Goal: Information Seeking & Learning: Learn about a topic

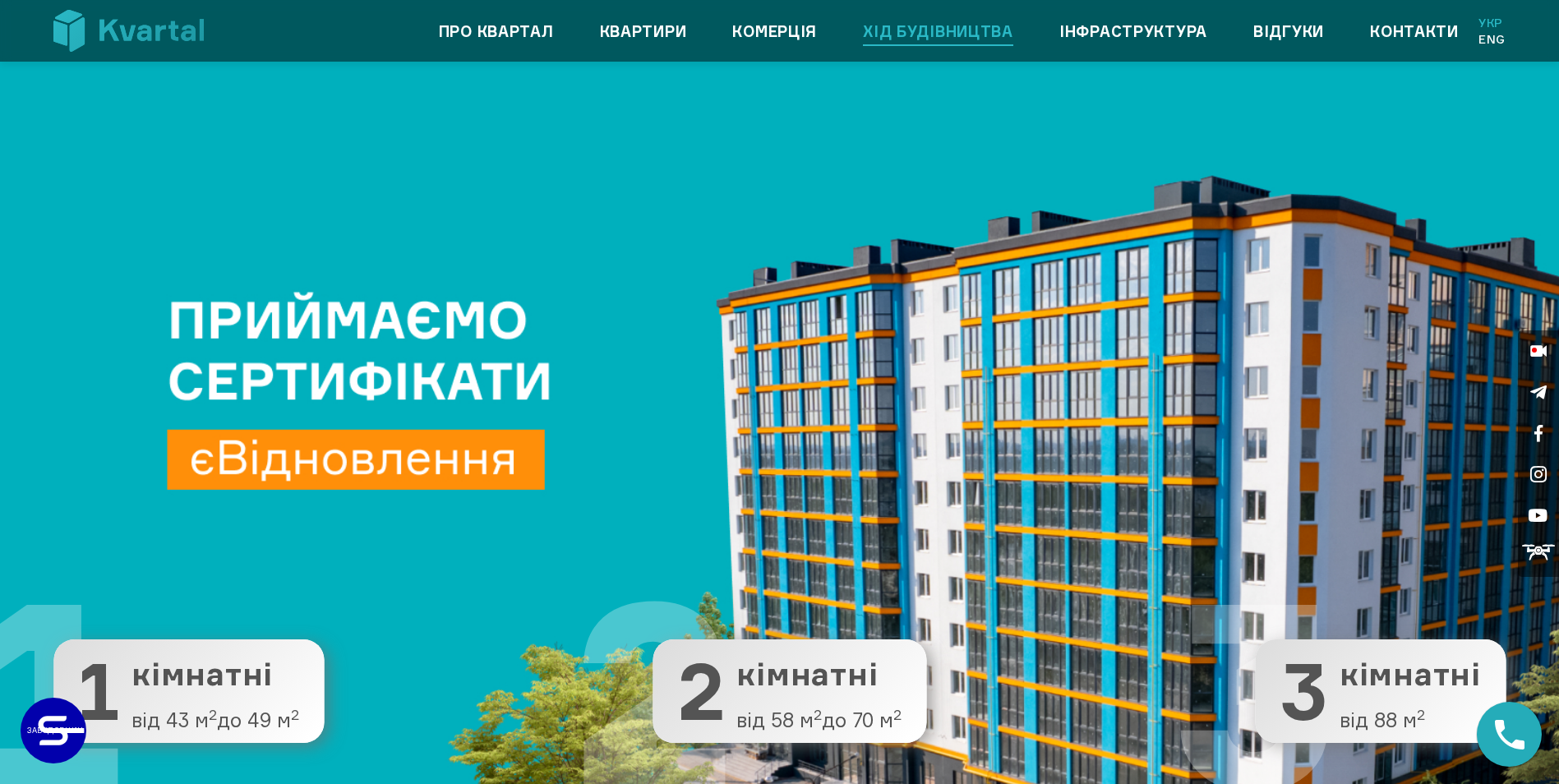
click at [941, 28] on link "Хід будівництва" at bounding box center [938, 31] width 150 height 26
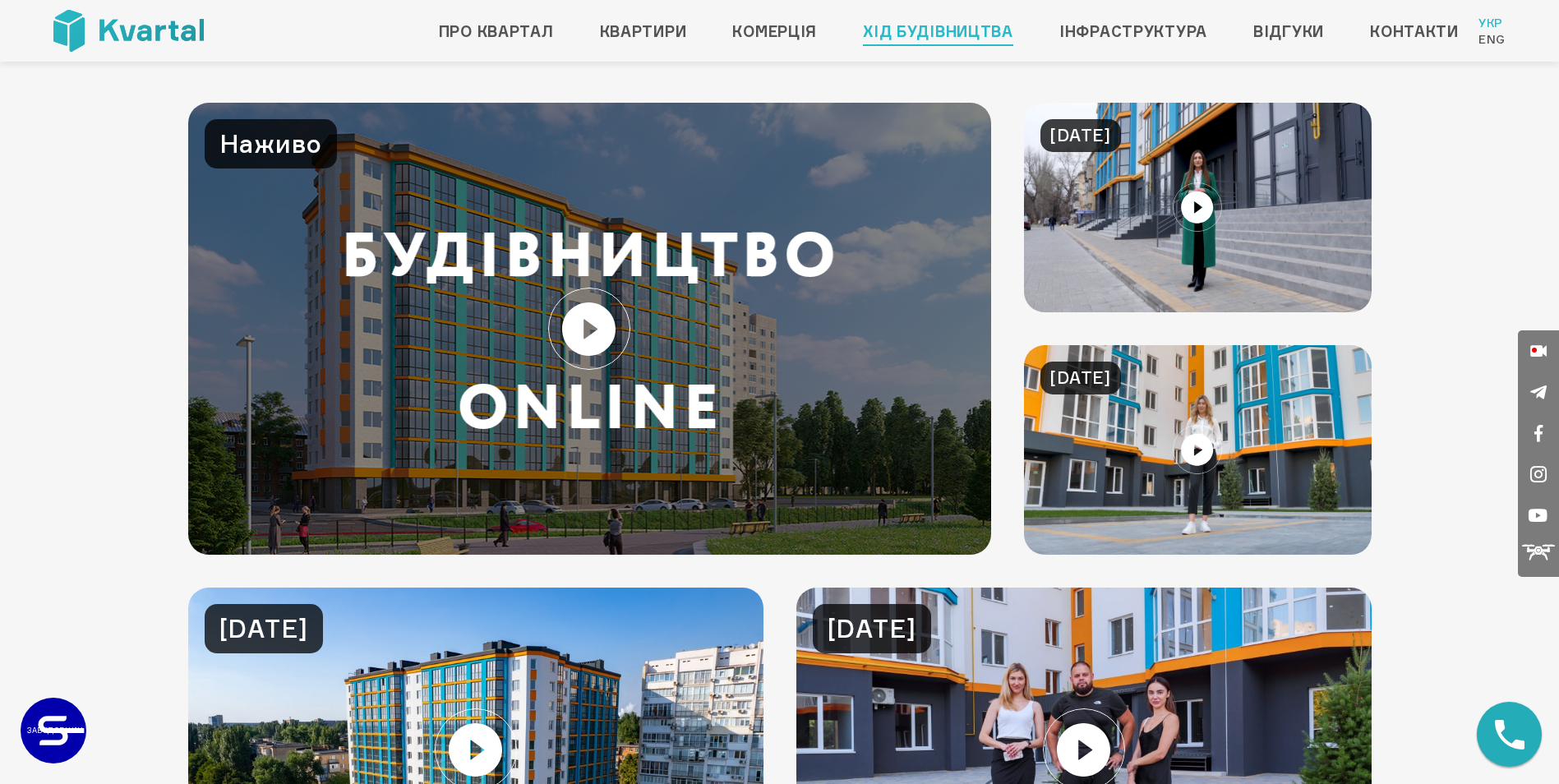
click at [577, 325] on link at bounding box center [590, 328] width 804 height 452
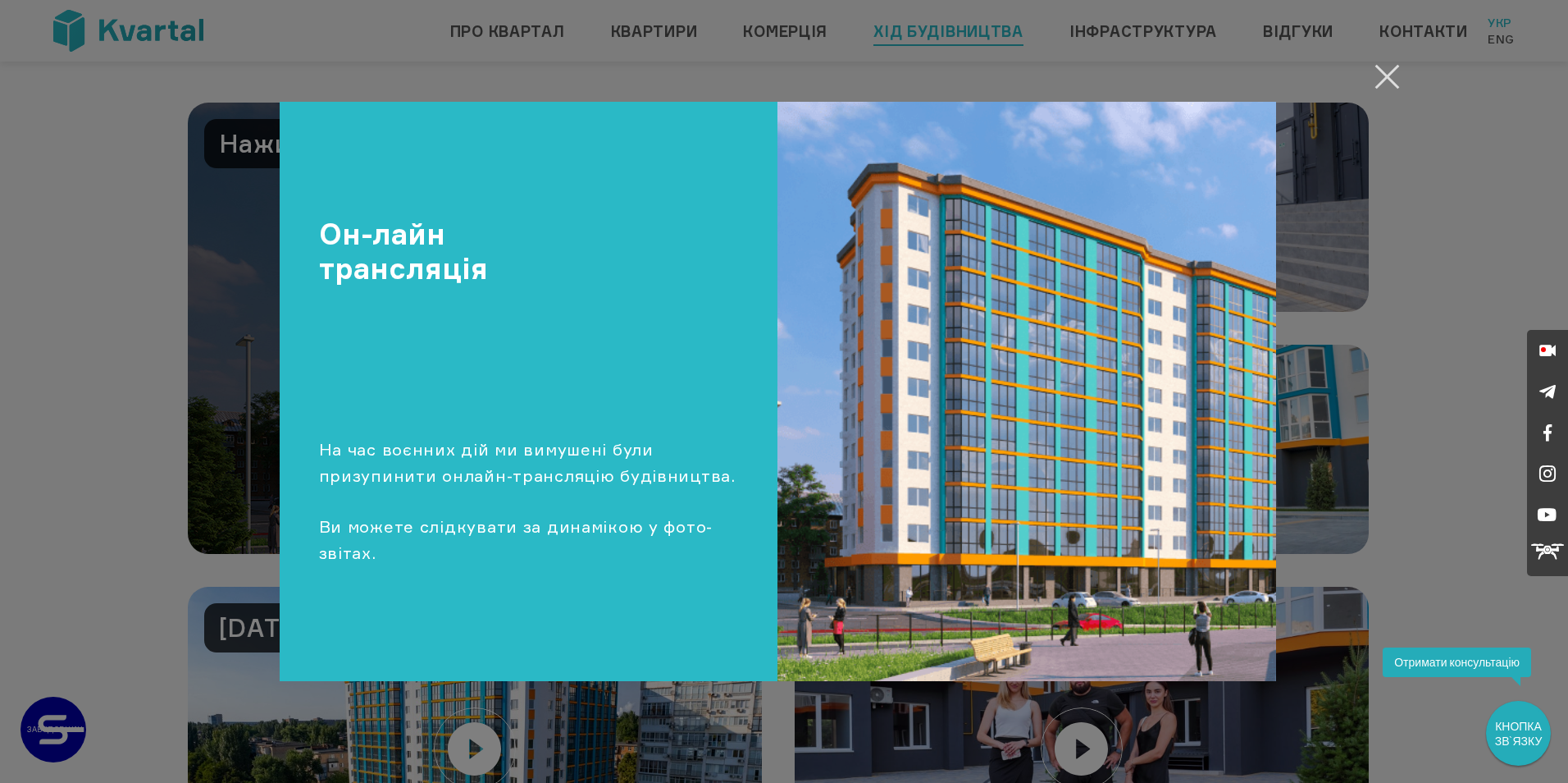
click at [1376, 76] on button "Закрити" at bounding box center [1387, 76] width 32 height 32
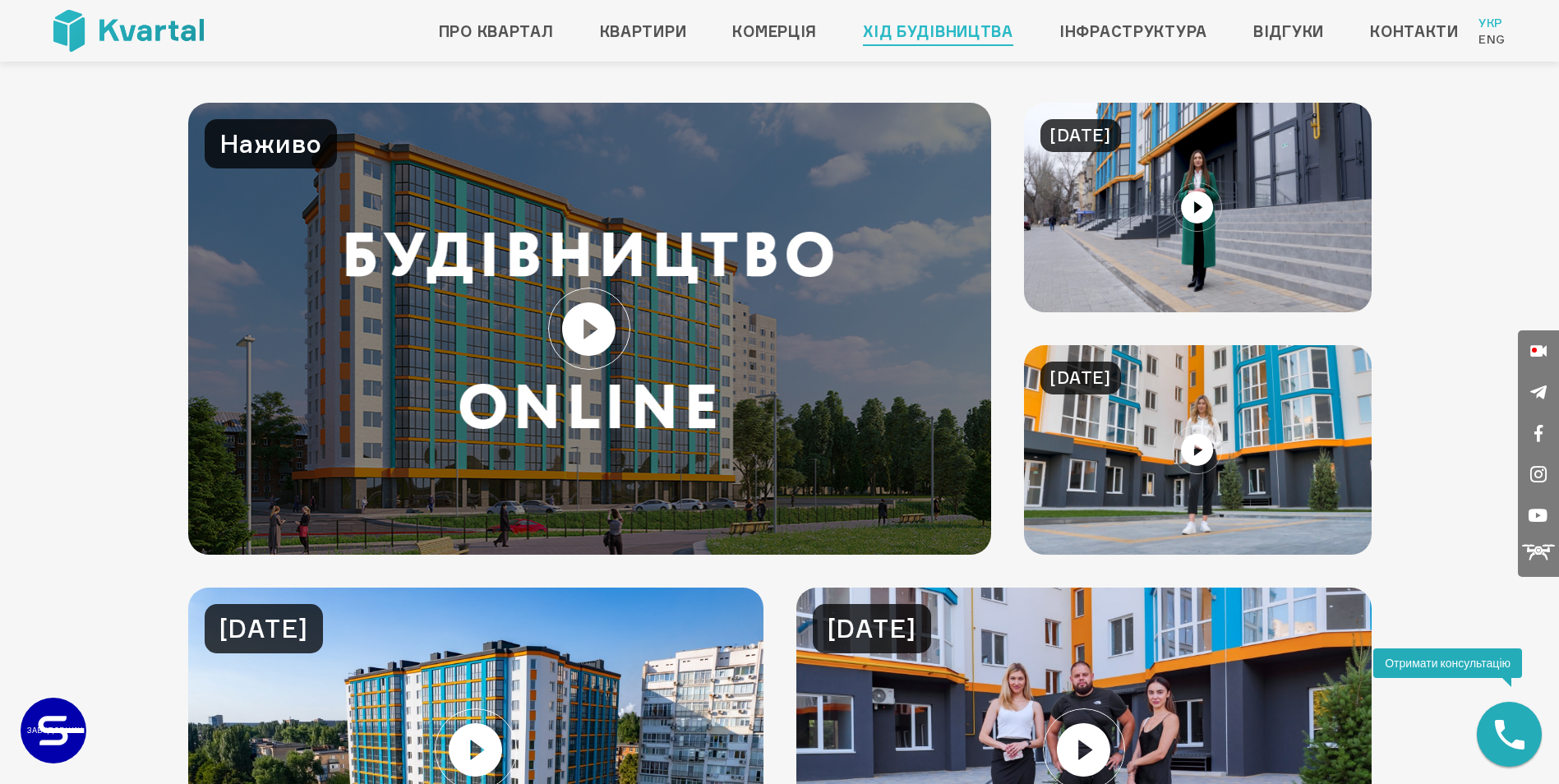
click at [1206, 206] on link at bounding box center [1197, 207] width 347 height 210
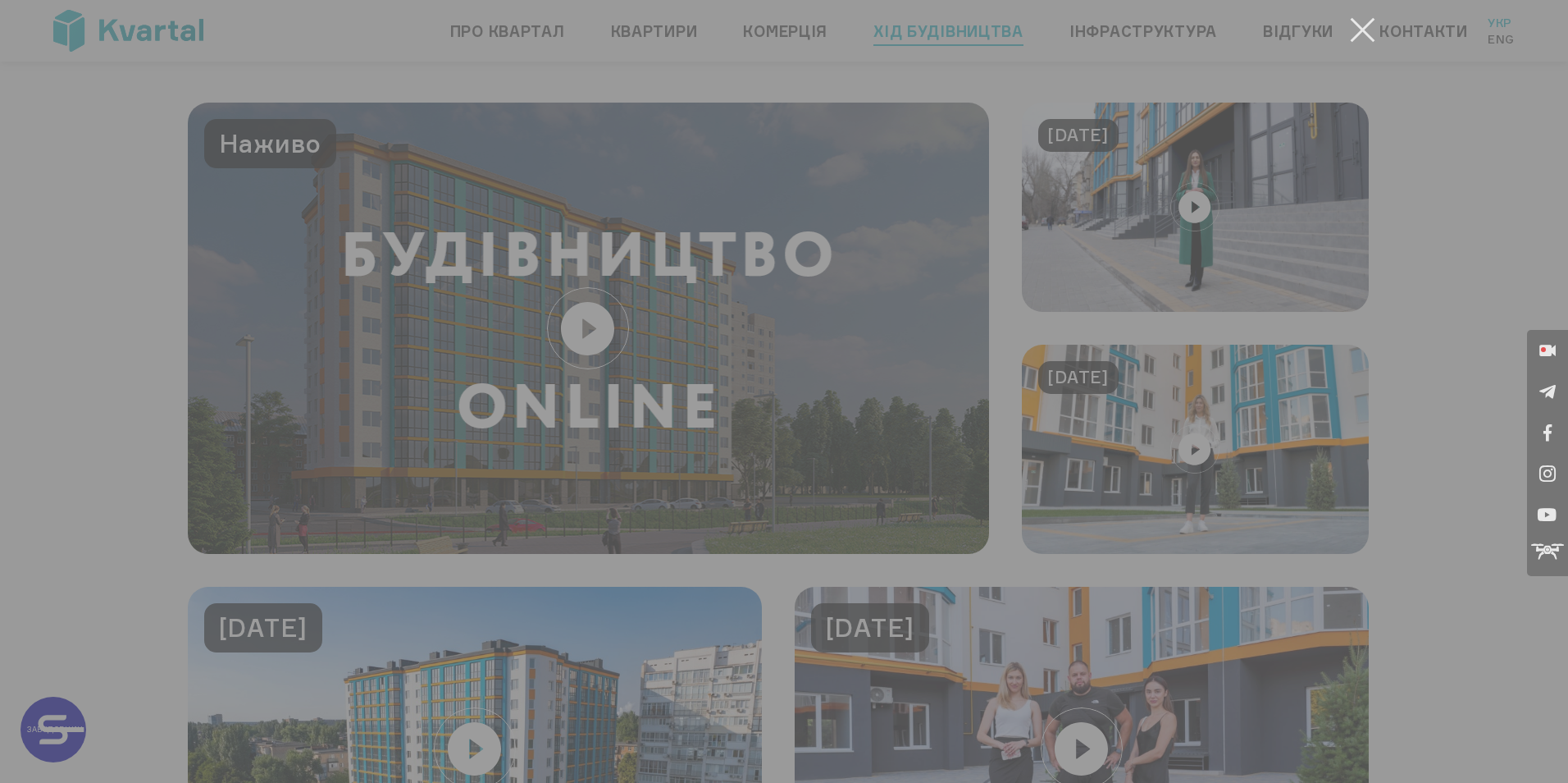
type input "+380"
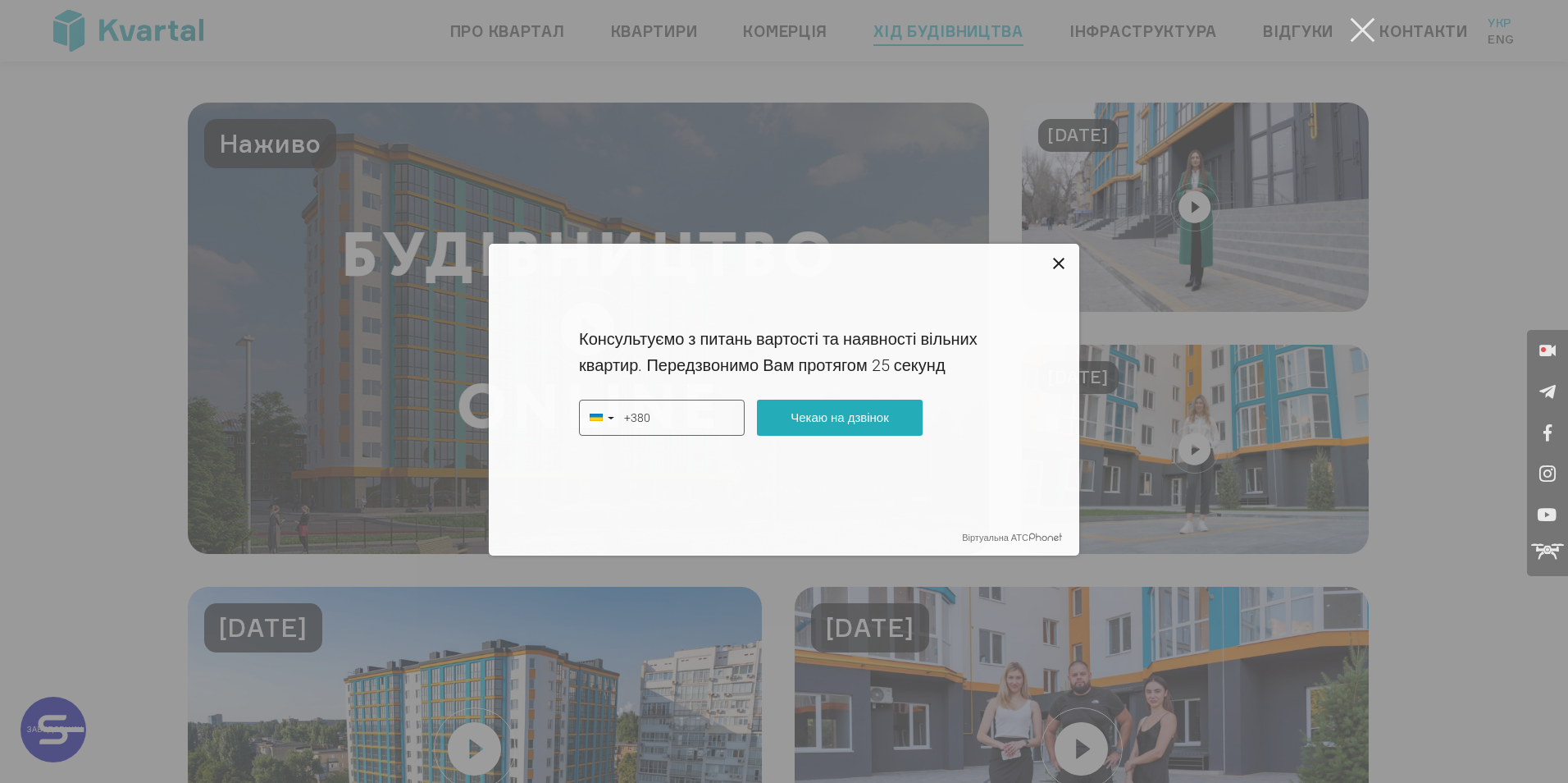
click at [1060, 263] on icon at bounding box center [1059, 263] width 11 height 11
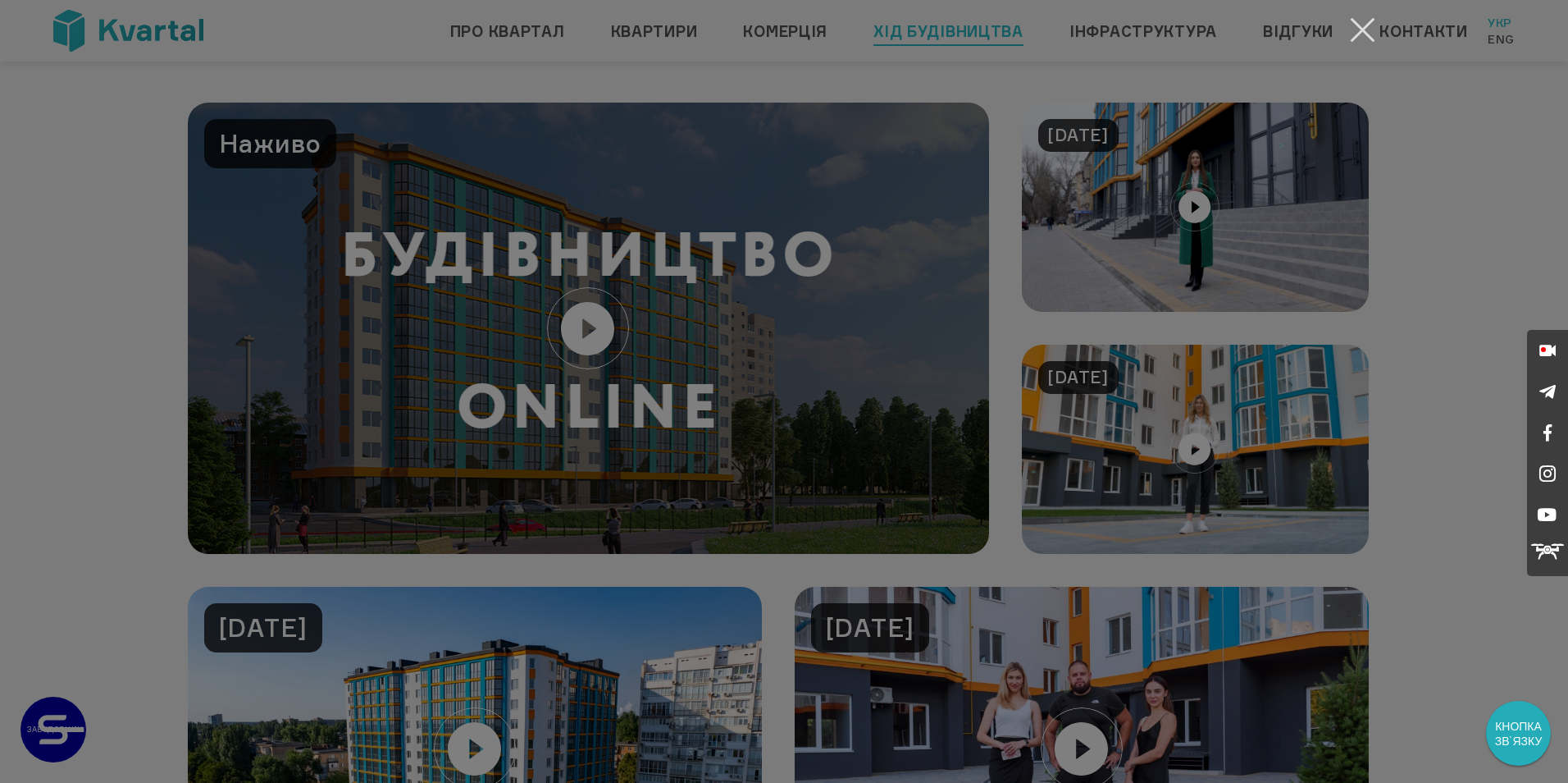
click at [1359, 34] on button "Закрити" at bounding box center [1363, 30] width 32 height 32
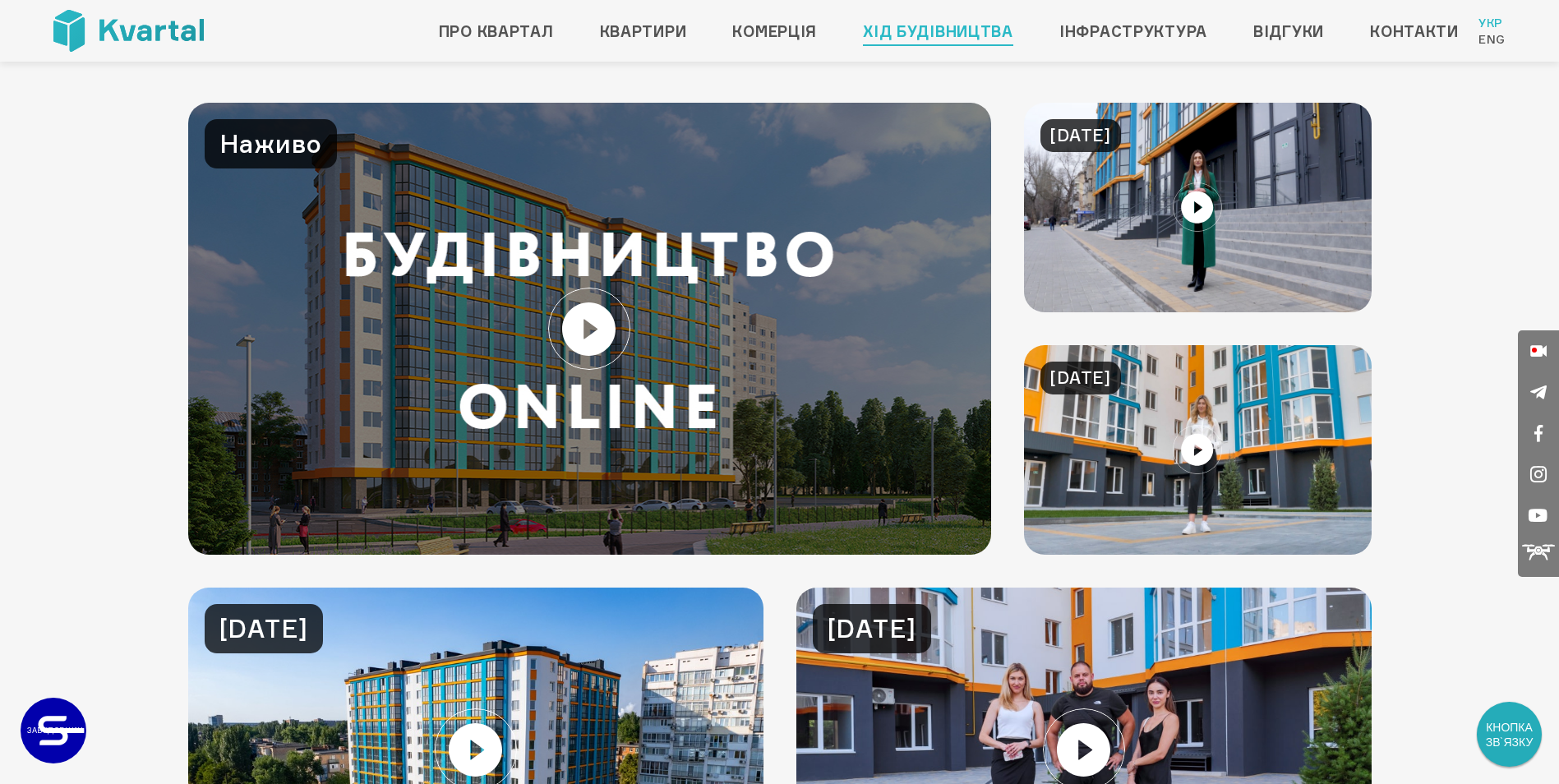
click at [473, 714] on link at bounding box center [476, 750] width 576 height 324
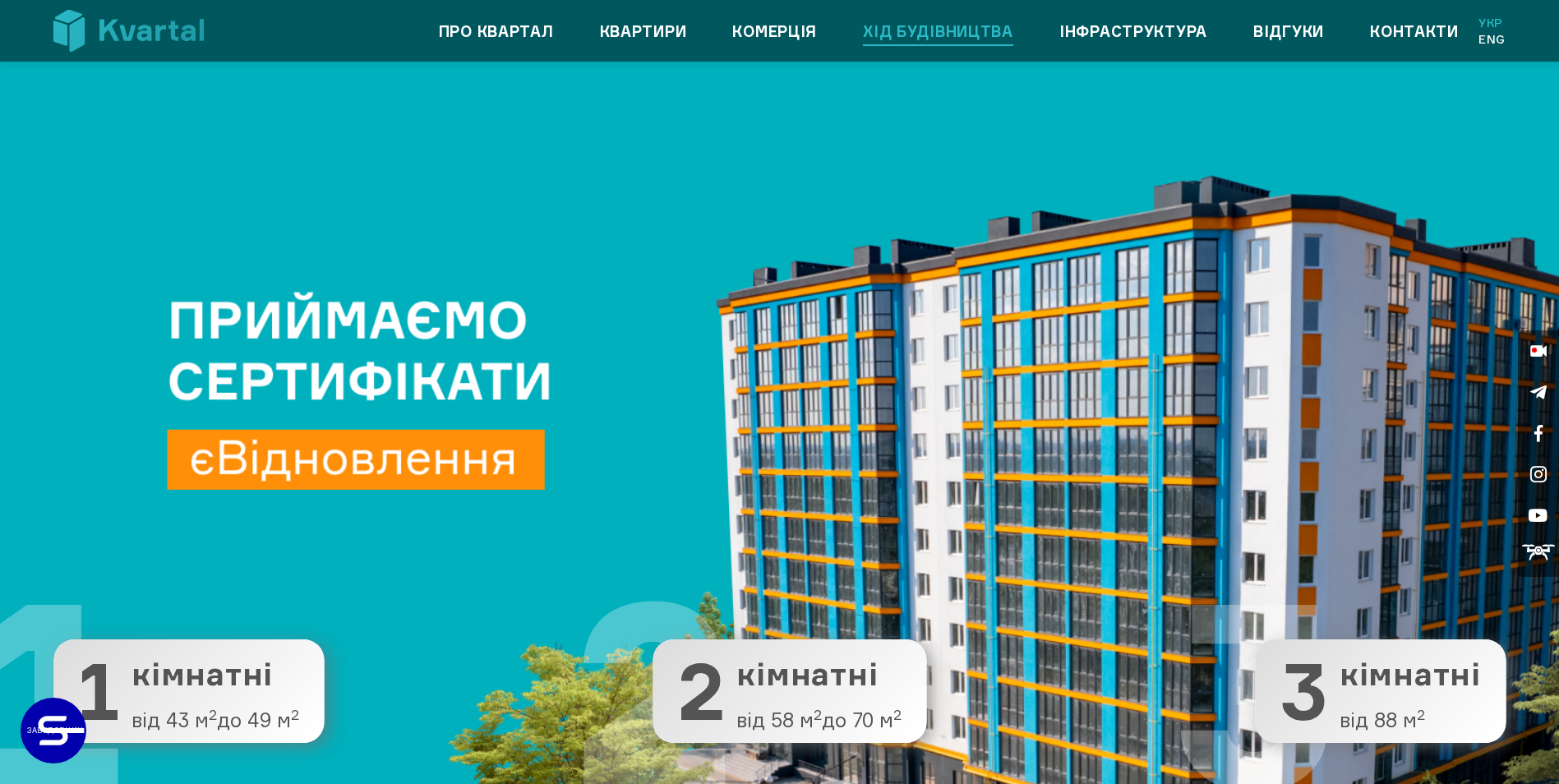
click at [937, 24] on link "Хід будівництва" at bounding box center [938, 31] width 150 height 26
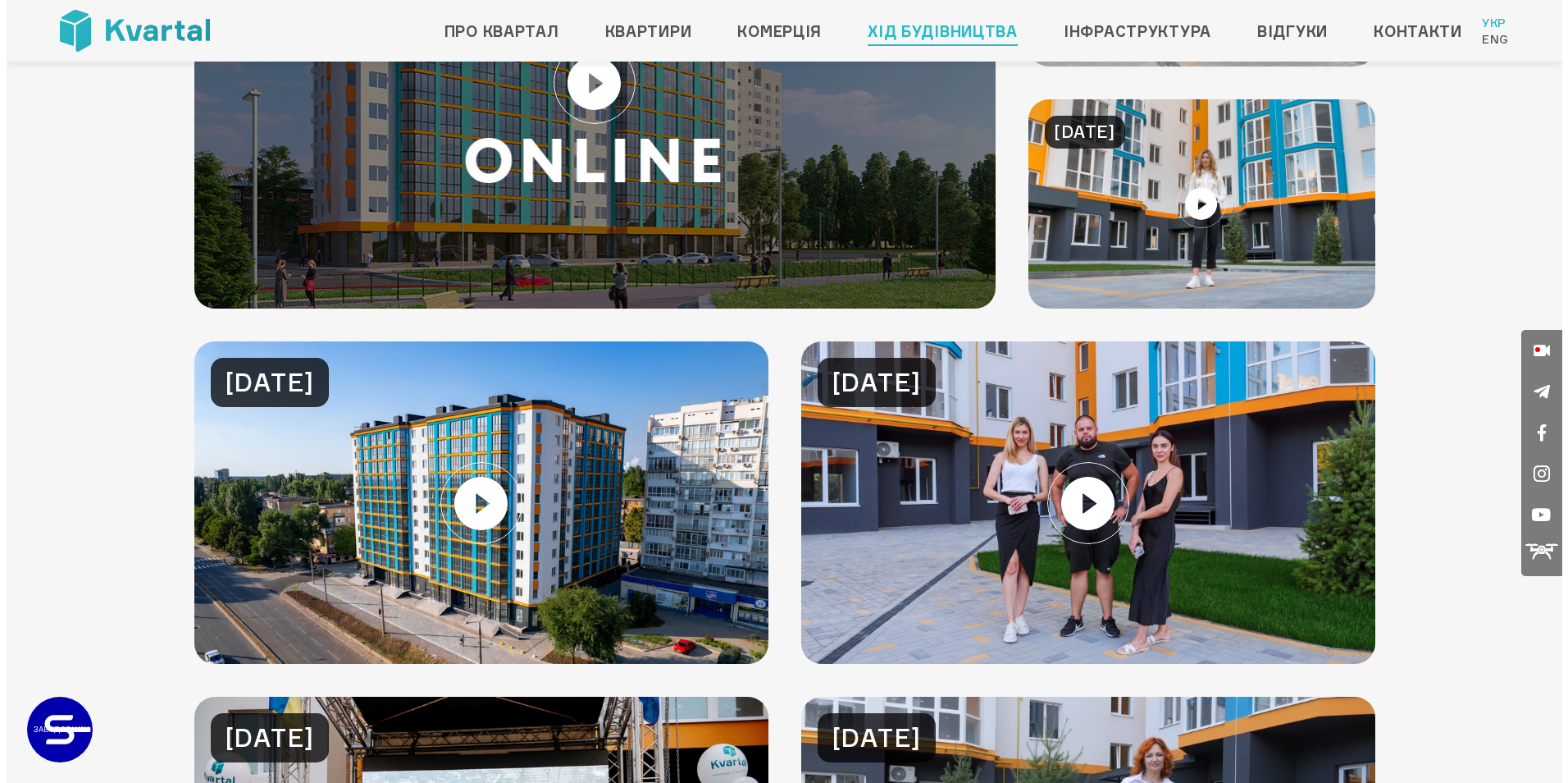
scroll to position [246, 0]
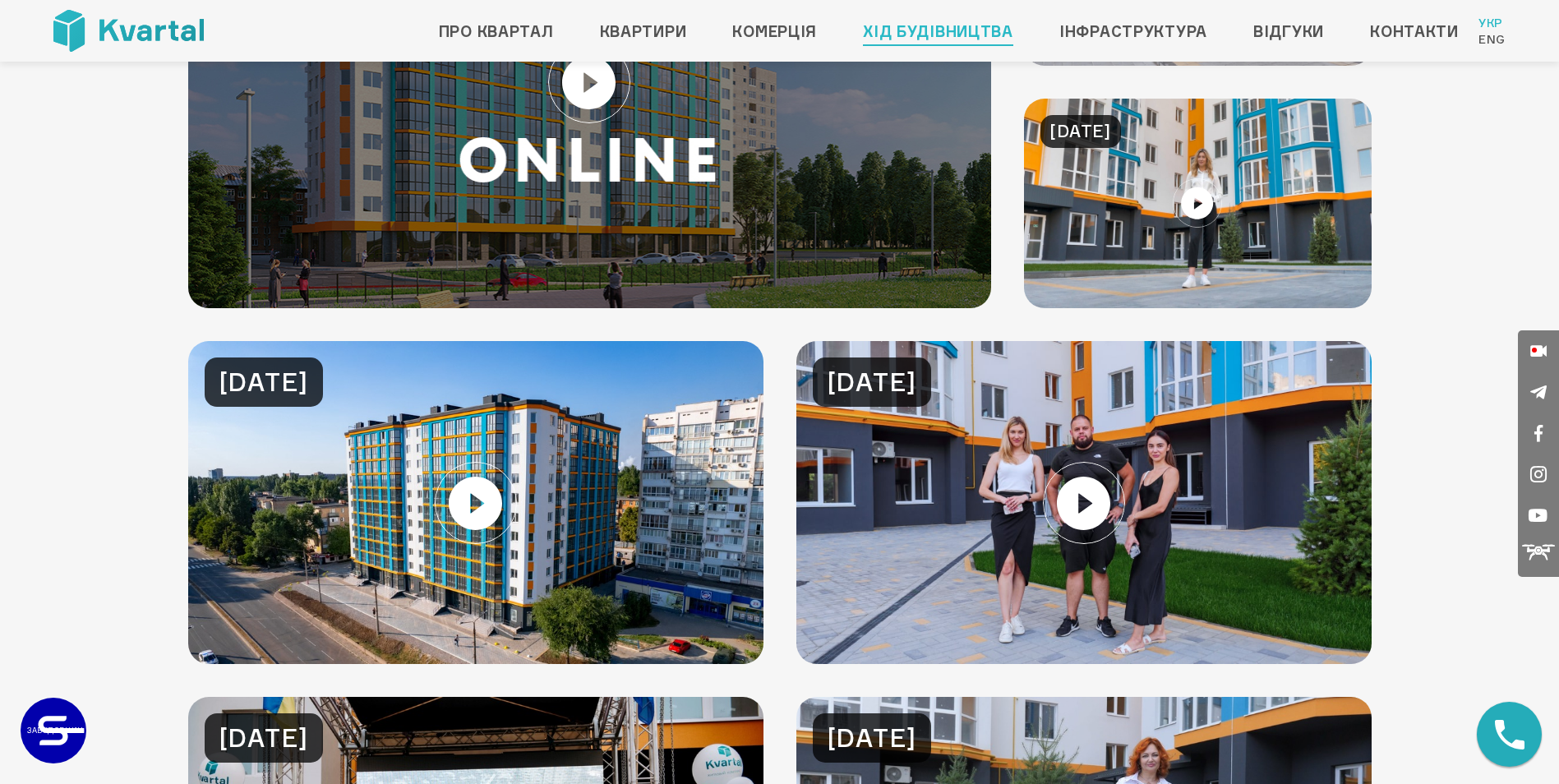
click at [493, 506] on link at bounding box center [476, 503] width 576 height 324
